Goal: Task Accomplishment & Management: Use online tool/utility

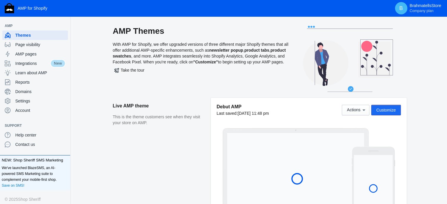
click at [385, 110] on span "Customize" at bounding box center [385, 110] width 19 height 5
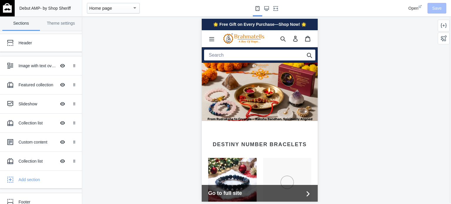
scroll to position [0, 112]
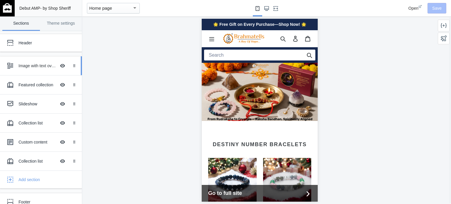
click at [27, 65] on div "Image with text overlay" at bounding box center [37, 66] width 38 height 6
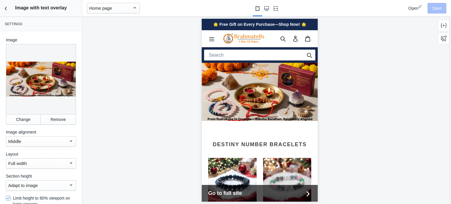
scroll to position [44, 0]
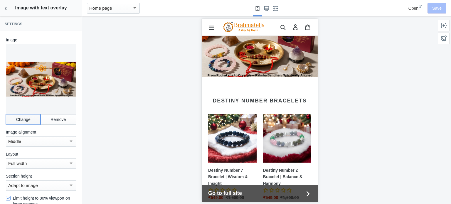
click at [28, 114] on button "Change" at bounding box center [23, 119] width 35 height 11
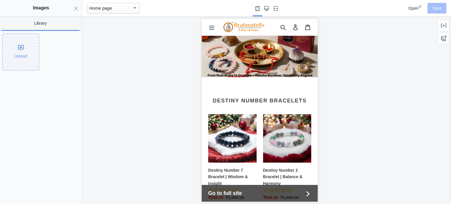
click at [25, 53] on div "Upload" at bounding box center [21, 52] width 36 height 36
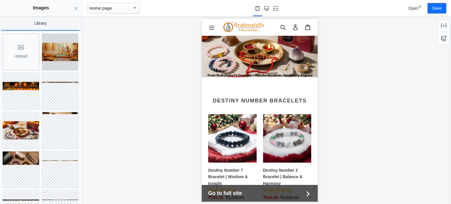
scroll to position [0, 223]
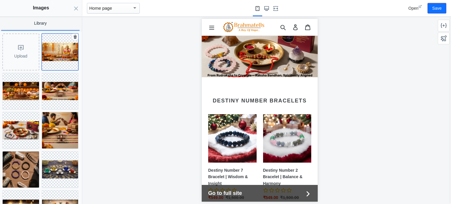
click at [58, 55] on img at bounding box center [60, 52] width 36 height 18
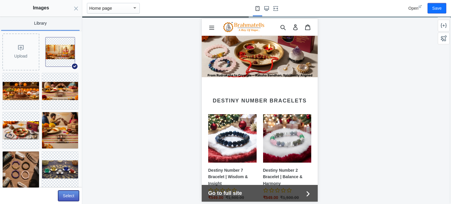
click at [66, 192] on button "Select" at bounding box center [68, 196] width 21 height 11
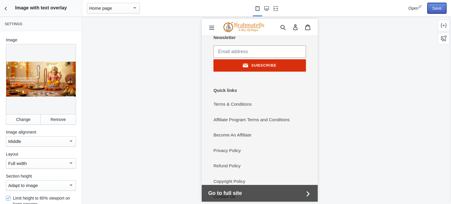
click at [441, 9] on button "Save" at bounding box center [436, 8] width 19 height 11
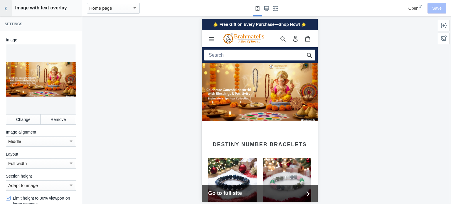
drag, startPoint x: 6, startPoint y: 9, endPoint x: 28, endPoint y: 36, distance: 34.4
click at [6, 9] on icon "Back to sections" at bounding box center [6, 9] width 6 height 6
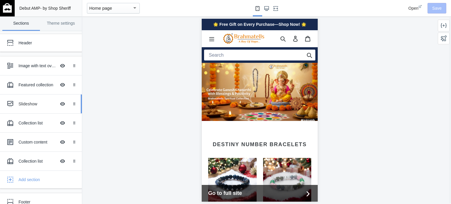
click at [27, 106] on div "Slideshow" at bounding box center [37, 104] width 38 height 6
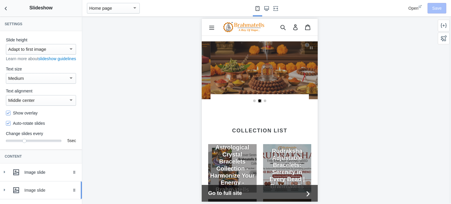
scroll to position [64, 0]
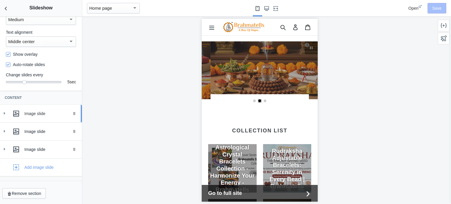
click at [4, 112] on use at bounding box center [4, 113] width 1 height 2
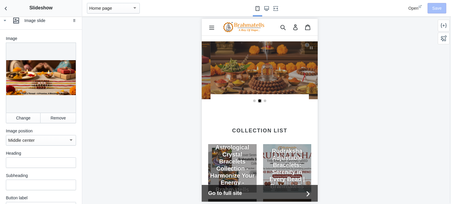
scroll to position [181, 0]
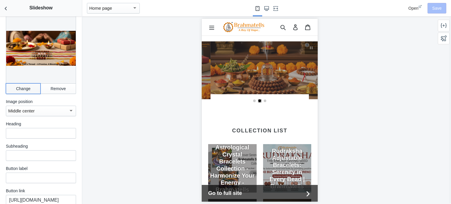
click at [21, 91] on button "Change" at bounding box center [23, 88] width 35 height 11
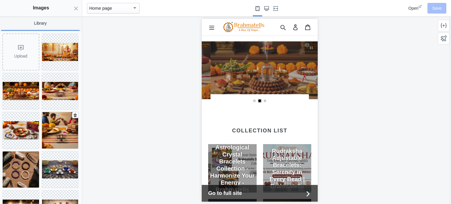
scroll to position [59, 0]
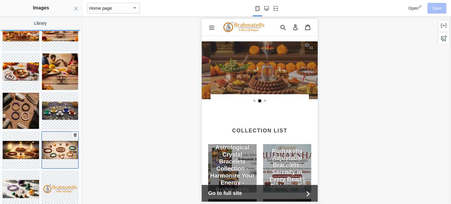
click at [50, 141] on img at bounding box center [60, 150] width 36 height 18
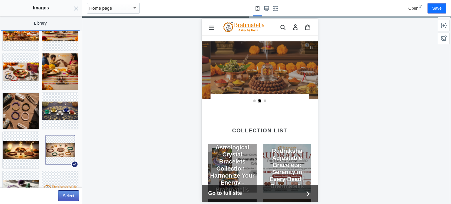
click at [70, 195] on button "Select" at bounding box center [68, 196] width 21 height 11
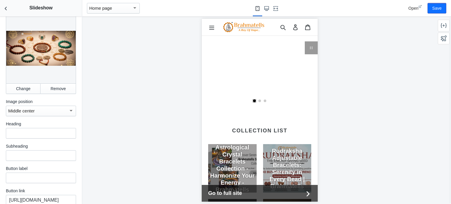
scroll to position [0, 223]
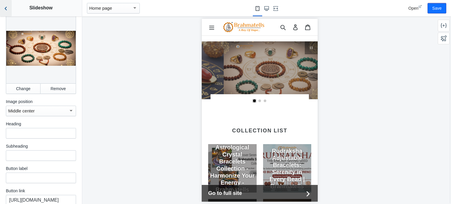
click at [8, 9] on icon "Back to sections" at bounding box center [6, 9] width 6 height 6
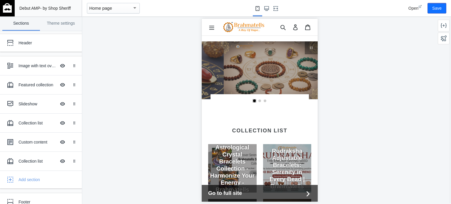
scroll to position [64, 0]
click at [31, 105] on div "Slideshow" at bounding box center [37, 104] width 38 height 6
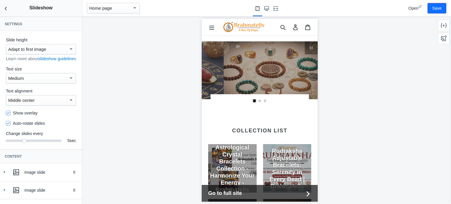
scroll to position [59, 0]
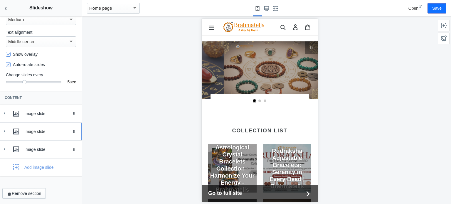
click at [5, 134] on icon at bounding box center [4, 131] width 6 height 6
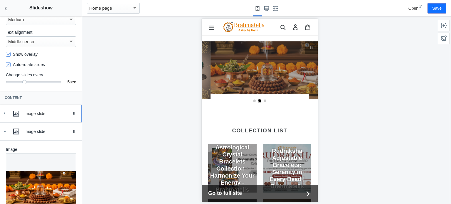
scroll to position [147, 0]
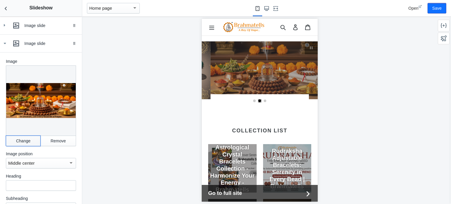
click at [29, 139] on button "Change" at bounding box center [23, 141] width 35 height 11
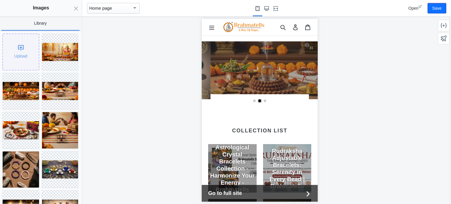
click at [21, 48] on div "Upload" at bounding box center [21, 52] width 36 height 36
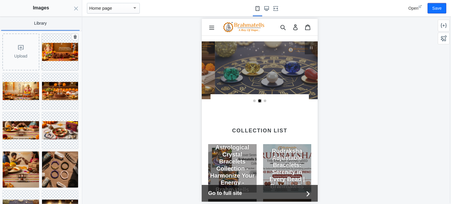
scroll to position [0, 223]
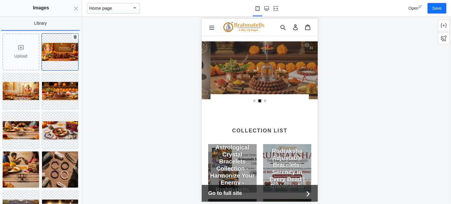
click at [63, 50] on img at bounding box center [60, 52] width 36 height 18
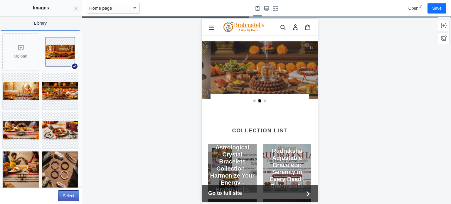
click at [70, 194] on button "Select" at bounding box center [68, 196] width 21 height 11
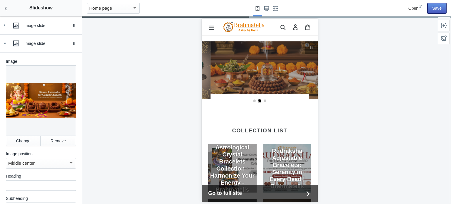
click at [437, 6] on button "Save" at bounding box center [436, 8] width 19 height 11
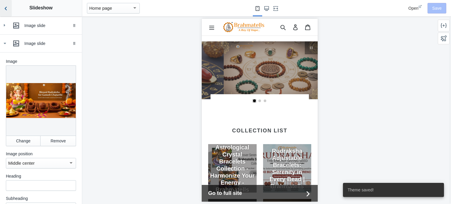
click at [7, 7] on icon "Back to sections" at bounding box center [6, 9] width 6 height 6
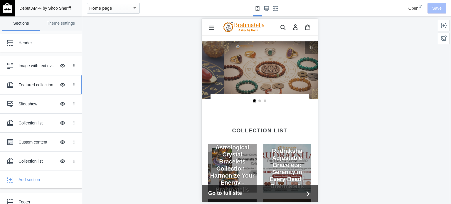
scroll to position [9, 0]
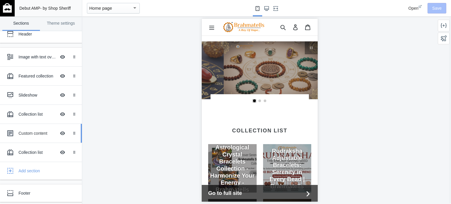
click at [26, 132] on div "Custom content" at bounding box center [37, 133] width 38 height 6
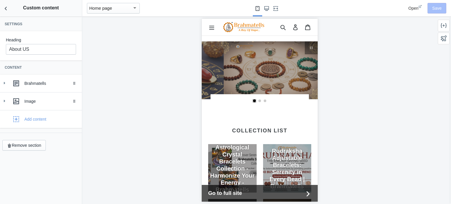
scroll to position [968, 0]
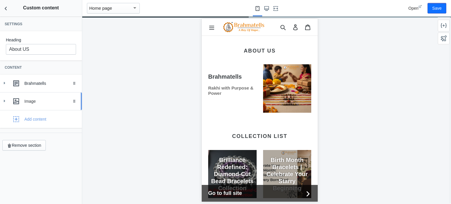
click at [8, 101] on div "Image" at bounding box center [40, 101] width 73 height 12
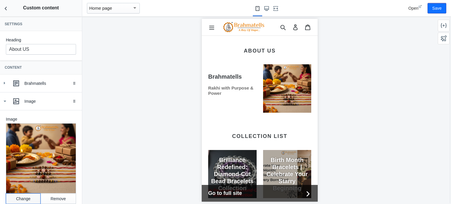
click at [27, 193] on button "Change" at bounding box center [23, 198] width 35 height 11
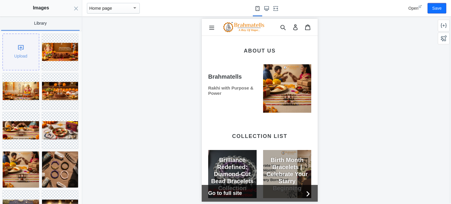
click at [23, 53] on div "Upload" at bounding box center [21, 52] width 36 height 36
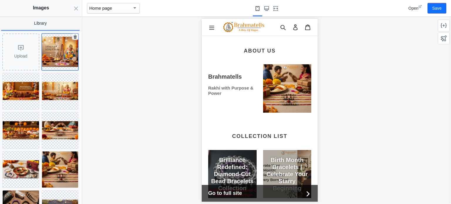
click at [63, 50] on img at bounding box center [60, 52] width 36 height 31
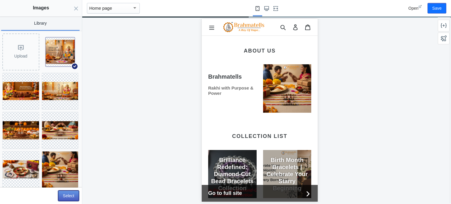
click at [68, 193] on button "Select" at bounding box center [68, 196] width 21 height 11
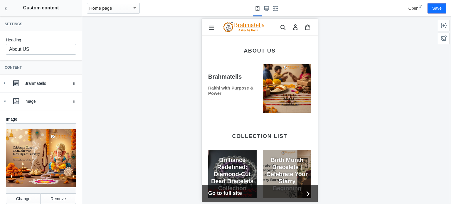
scroll to position [961, 0]
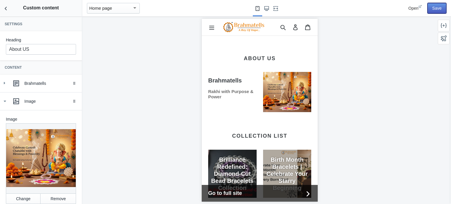
click at [440, 10] on button "Save" at bounding box center [436, 8] width 19 height 11
click at [5, 6] on icon "Back to sections" at bounding box center [6, 9] width 6 height 6
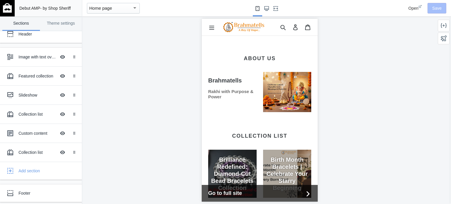
click at [7, 9] on img at bounding box center [7, 7] width 9 height 9
